Goal: Task Accomplishment & Management: Complete application form

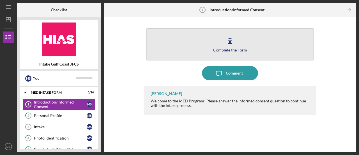
click at [232, 50] on div "Complete the Form" at bounding box center [230, 50] width 34 height 4
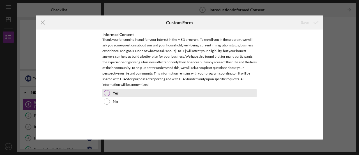
click at [104, 93] on div "Yes" at bounding box center [180, 93] width 154 height 8
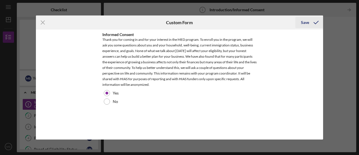
click at [312, 23] on icon "submit" at bounding box center [316, 22] width 14 height 14
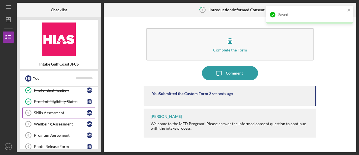
scroll to position [47, 0]
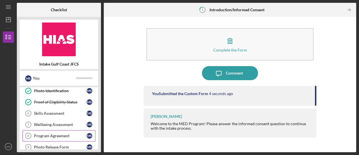
click at [45, 133] on div "Program Agreement" at bounding box center [60, 135] width 53 height 4
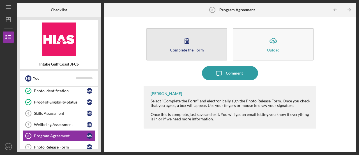
click at [193, 48] on div "Complete the Form" at bounding box center [187, 50] width 34 height 4
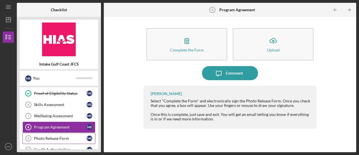
scroll to position [47, 0]
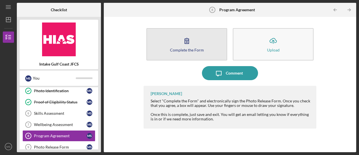
click at [197, 49] on div "Complete the Form" at bounding box center [187, 50] width 34 height 4
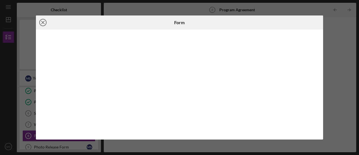
click at [39, 26] on icon "Icon/Close" at bounding box center [43, 22] width 14 height 14
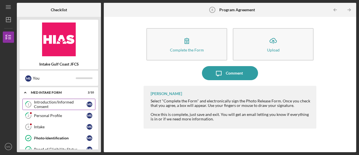
click at [46, 105] on div "Introduction/Informed Consent" at bounding box center [60, 104] width 53 height 9
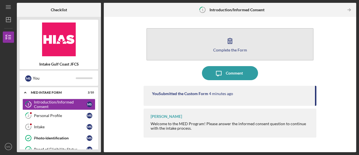
click at [235, 48] on div "Complete the Form" at bounding box center [230, 50] width 34 height 4
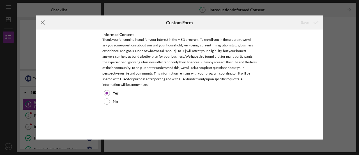
click at [43, 21] on icon "Icon/Menu Close" at bounding box center [43, 22] width 14 height 14
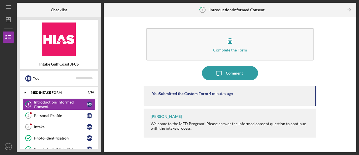
click at [279, 121] on div "Welcome to the MED Program! Please answer the informed consent question to cont…" at bounding box center [231, 125] width 160 height 9
click at [164, 117] on div "[PERSON_NAME]" at bounding box center [166, 116] width 31 height 4
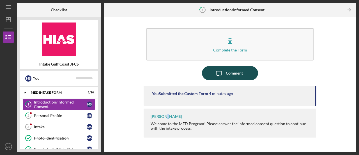
click at [238, 75] on div "Comment" at bounding box center [234, 73] width 17 height 14
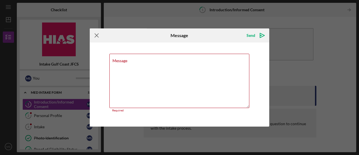
click at [95, 36] on icon "Icon/Menu Close" at bounding box center [97, 35] width 14 height 14
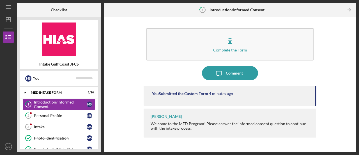
click at [246, 10] on b "Introduction/Informed Consent" at bounding box center [237, 10] width 55 height 4
click at [225, 9] on b "Introduction/Informed Consent" at bounding box center [237, 10] width 55 height 4
click at [38, 104] on div "Introduction/Informed Consent" at bounding box center [60, 104] width 53 height 9
click at [277, 150] on div "Complete the Form Form Icon/Message Comment You Submitted the Custom Form 5 min…" at bounding box center [230, 84] width 253 height 135
